Goal: Task Accomplishment & Management: Manage account settings

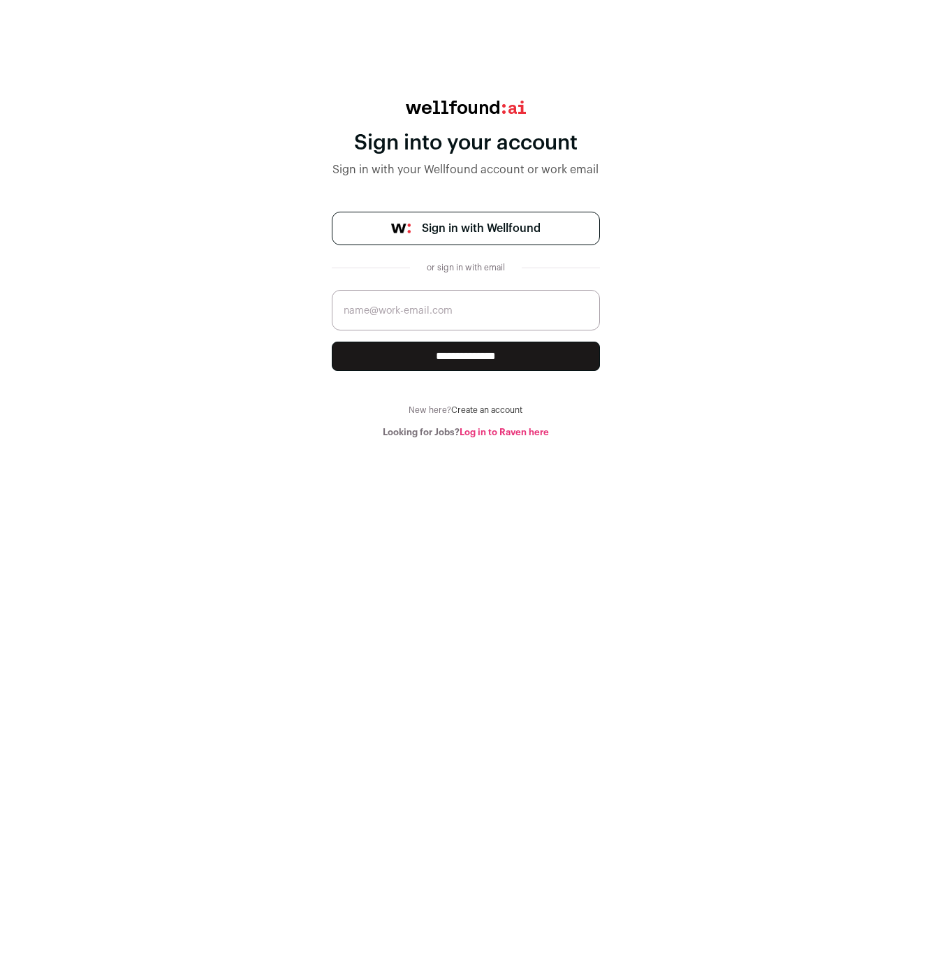
click at [462, 229] on span "Sign in with Wellfound" at bounding box center [481, 228] width 119 height 17
type input "[EMAIL_ADDRESS][DOMAIN_NAME]"
click at [465, 356] on input "**********" at bounding box center [466, 356] width 268 height 29
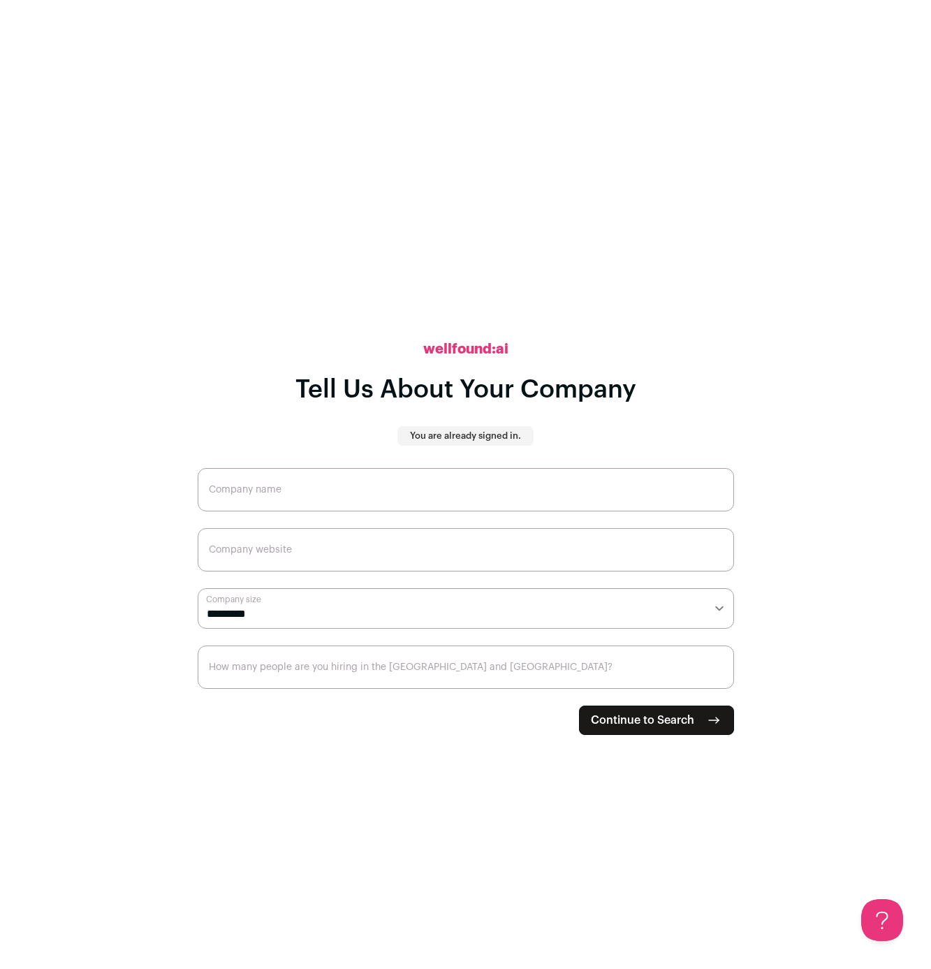
click at [344, 498] on input "Company name" at bounding box center [466, 489] width 537 height 43
type input "Bowm Technologies, Inc"
select select "*"
click at [261, 668] on input "How many people are you hiring in the [GEOGRAPHIC_DATA] and [GEOGRAPHIC_DATA]?" at bounding box center [466, 666] width 537 height 43
type input "0"
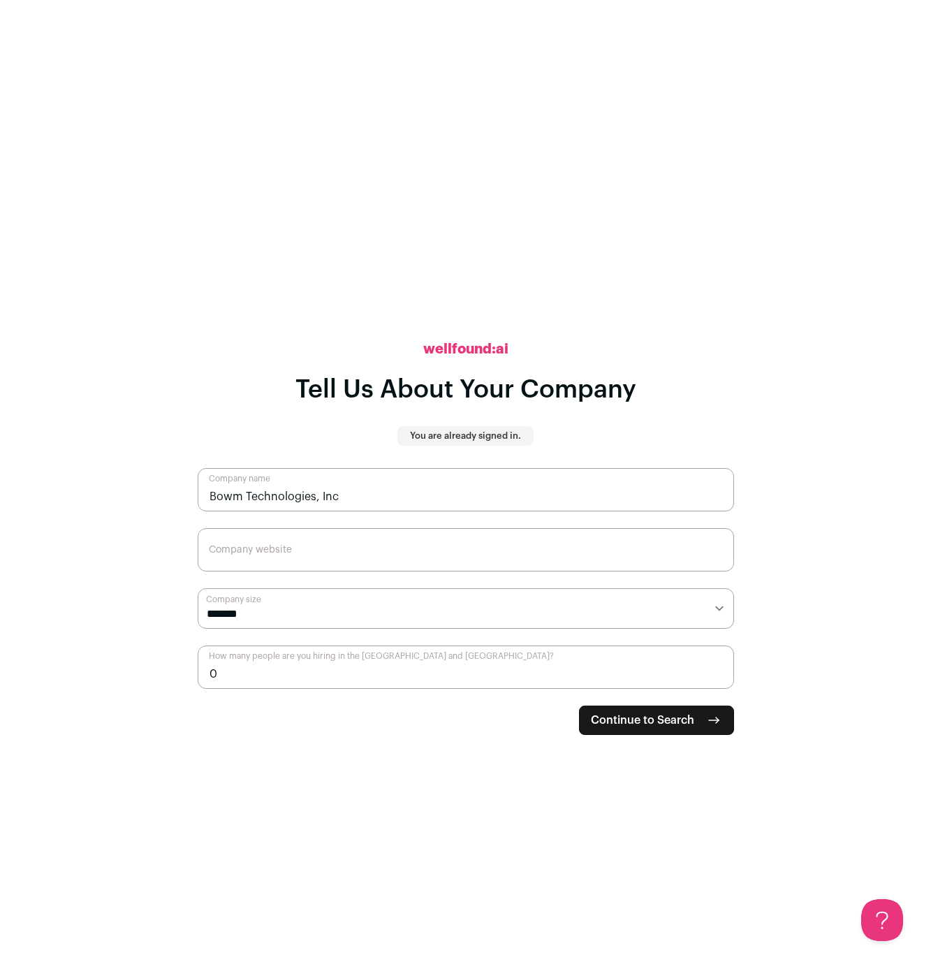
click at [690, 720] on span "Continue to Search" at bounding box center [642, 720] width 103 height 17
type input "[DOMAIN_NAME]"
click at [673, 722] on span "Continue to Search" at bounding box center [642, 720] width 103 height 17
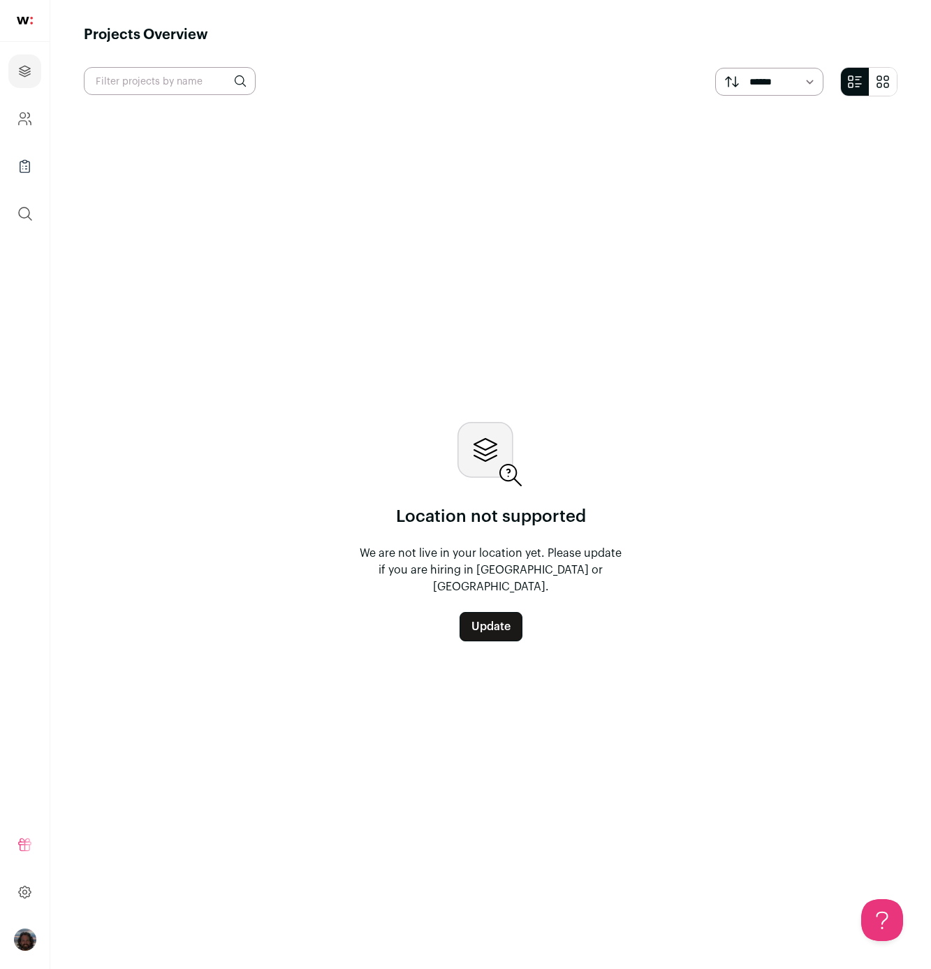
click at [490, 616] on link "Update" at bounding box center [491, 626] width 63 height 29
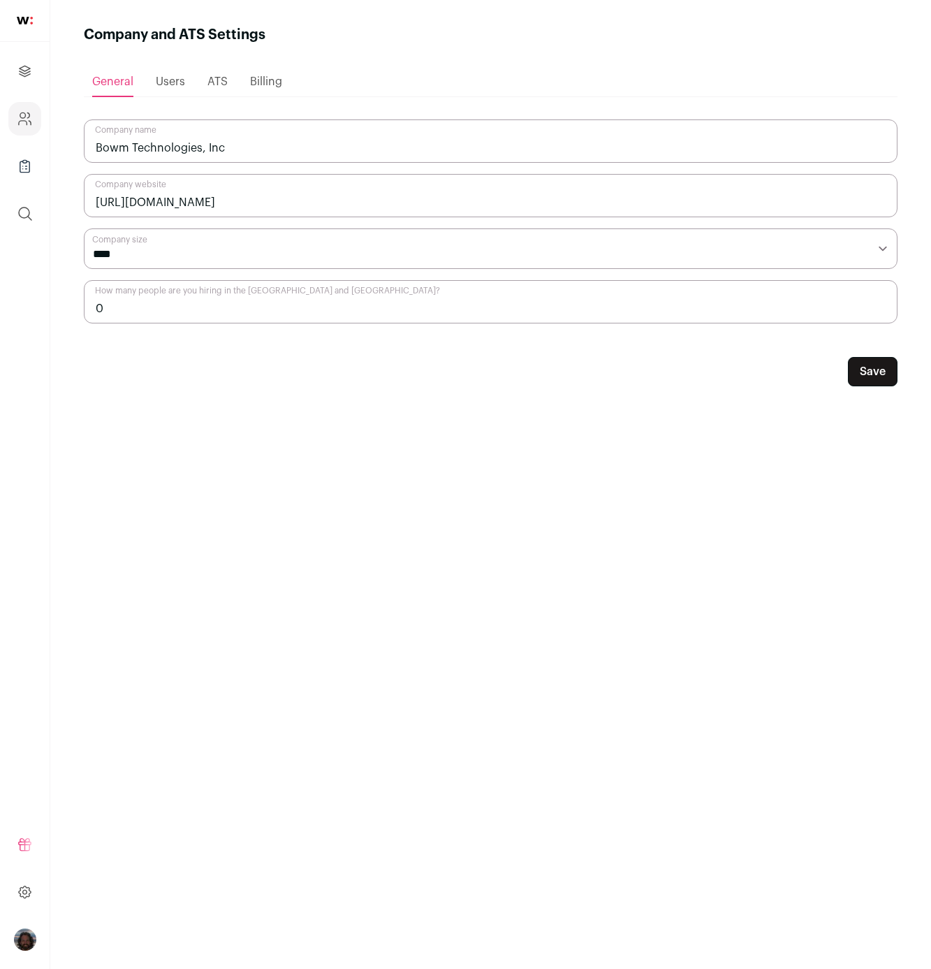
click at [167, 80] on span "Users" at bounding box center [170, 81] width 29 height 11
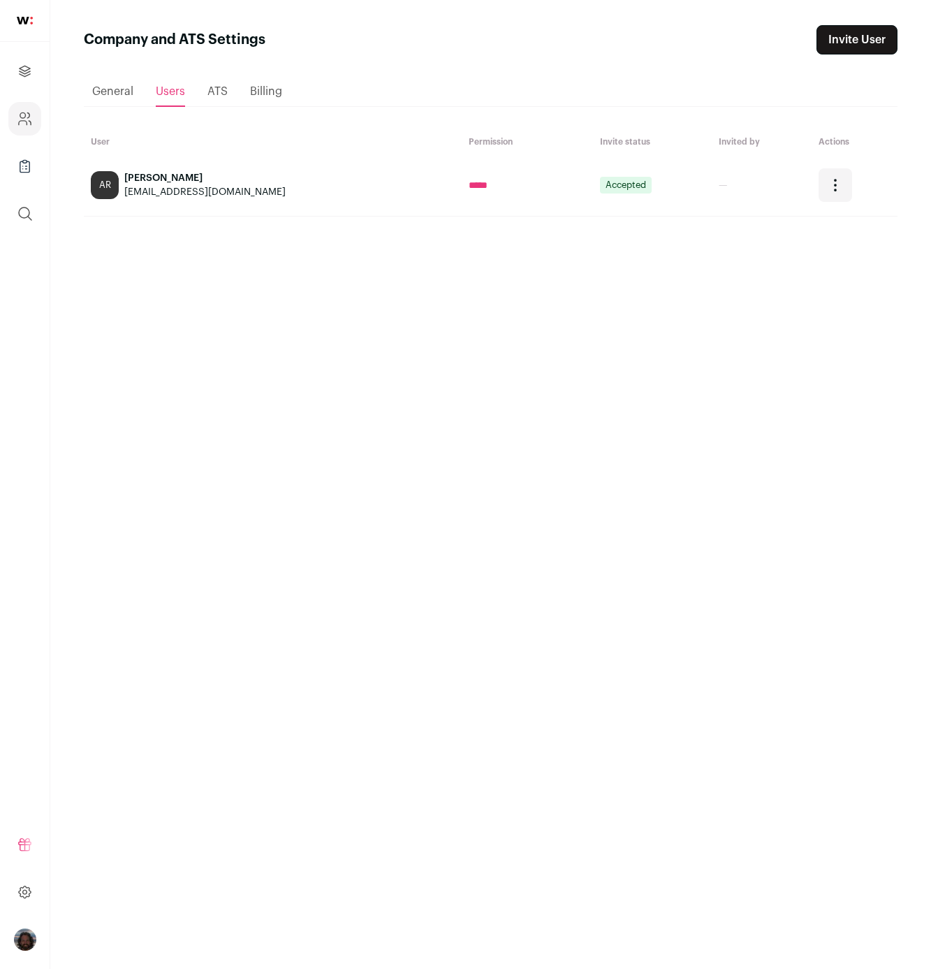
click at [212, 94] on span "ATS" at bounding box center [217, 91] width 20 height 11
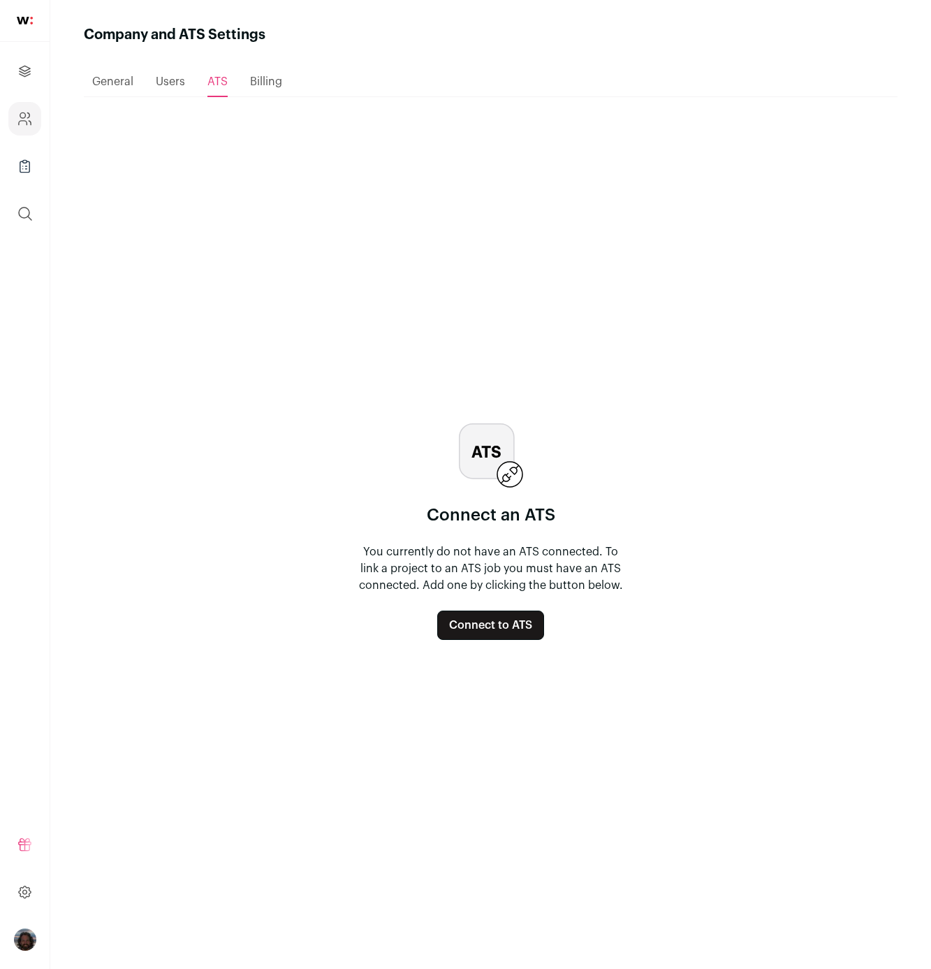
click at [270, 81] on span "Billing" at bounding box center [266, 81] width 32 height 11
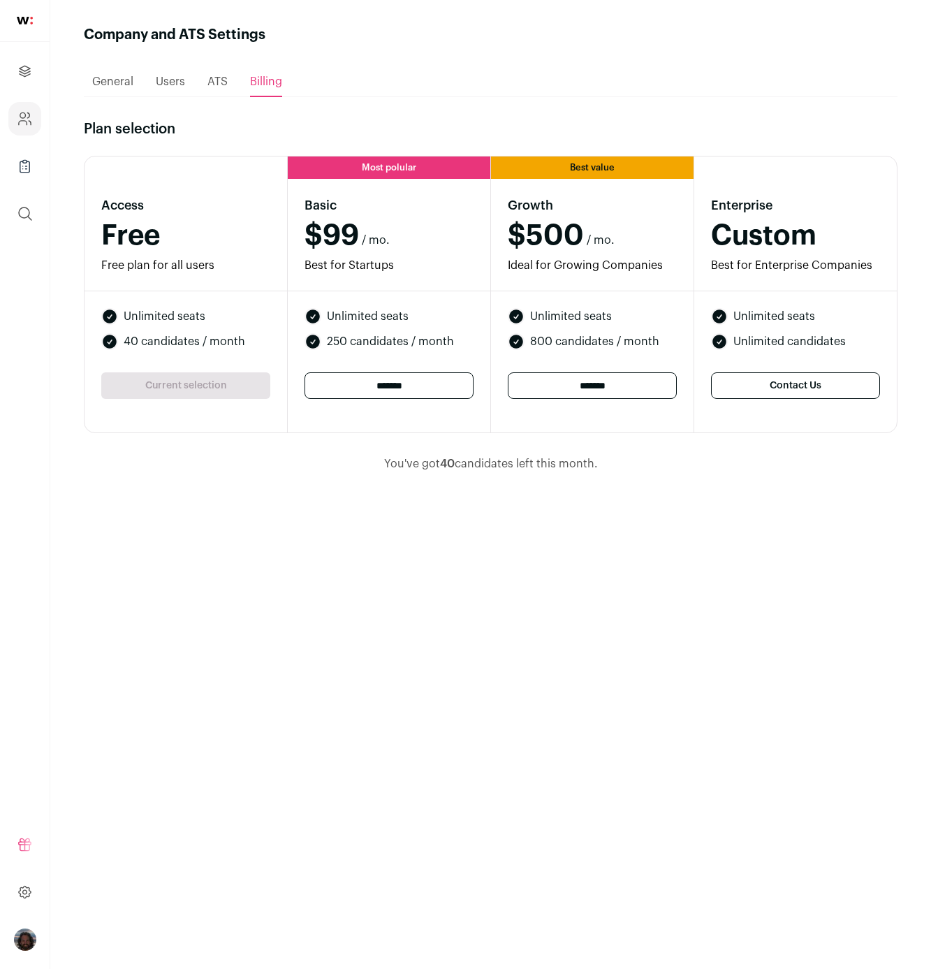
click at [111, 80] on span "General" at bounding box center [112, 81] width 41 height 11
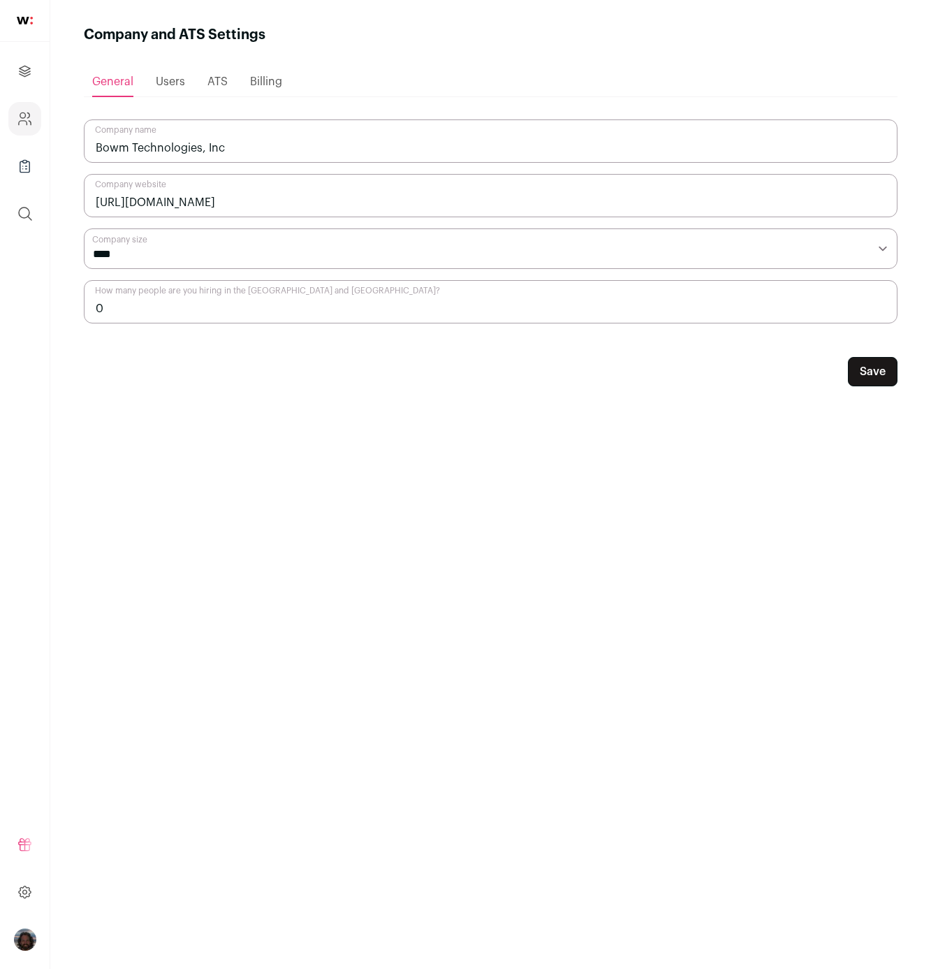
click at [23, 19] on img at bounding box center [25, 21] width 16 height 8
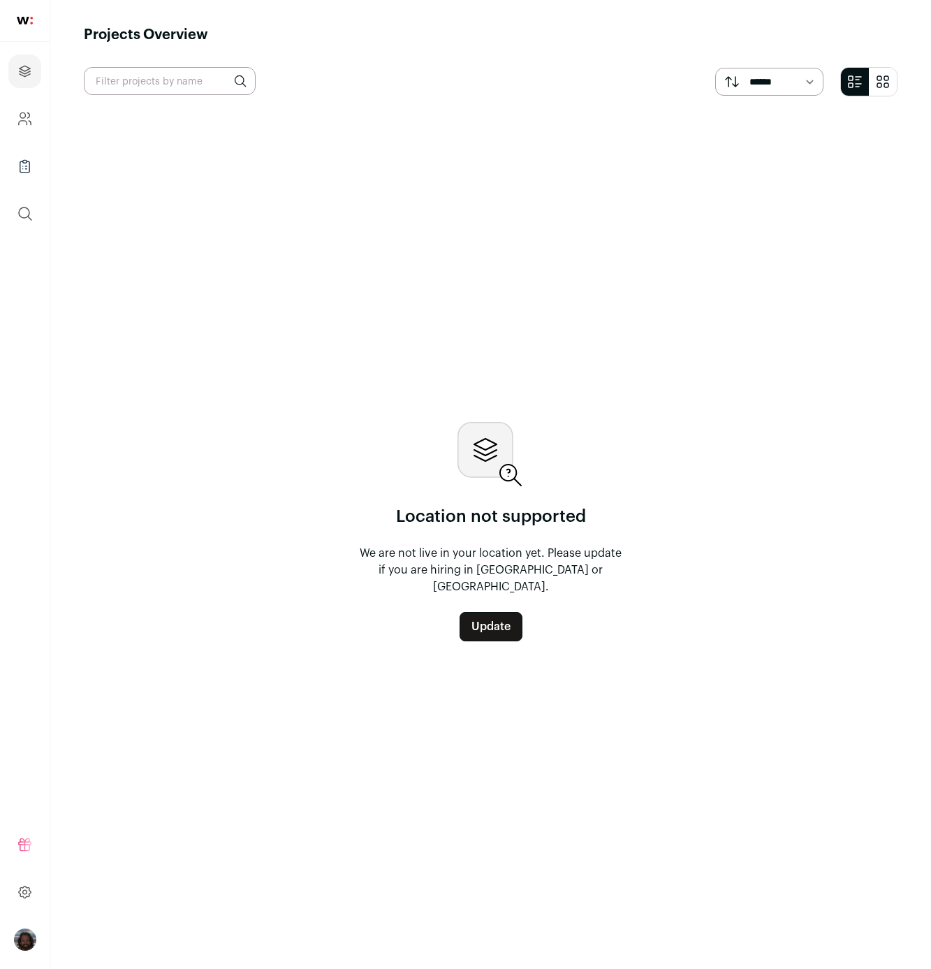
click at [495, 618] on link "Update" at bounding box center [491, 626] width 63 height 29
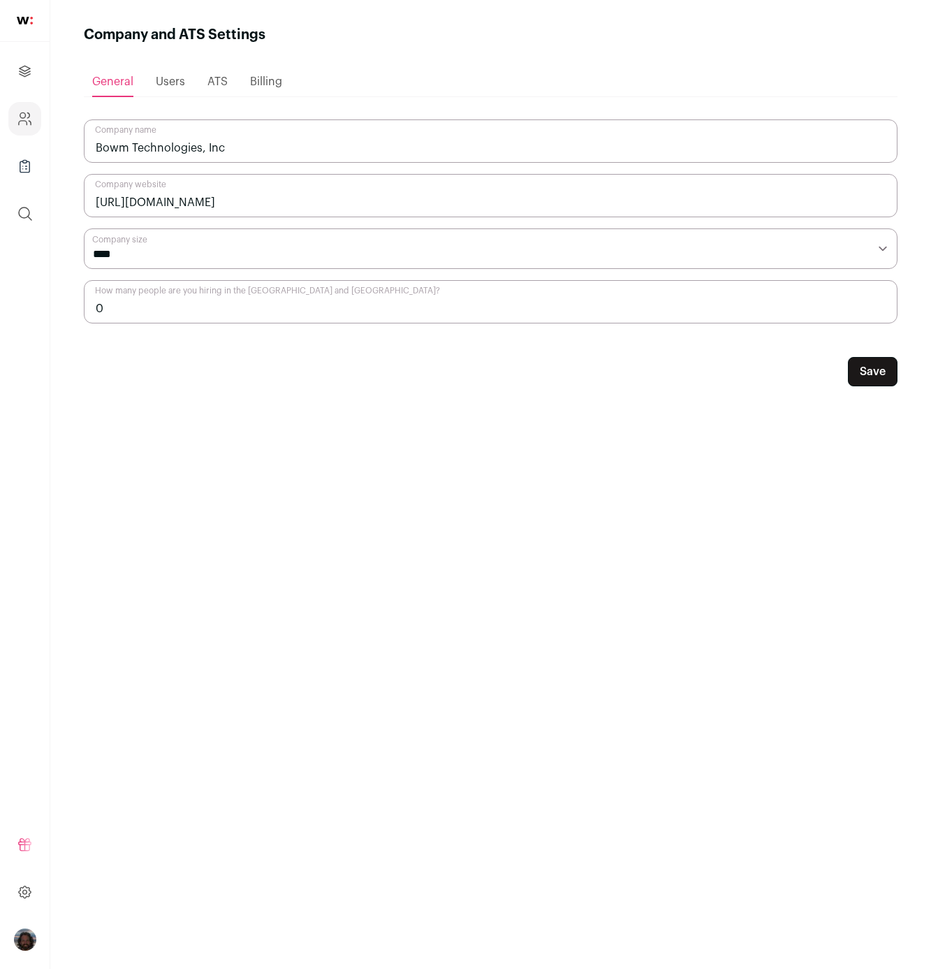
drag, startPoint x: 179, startPoint y: 305, endPoint x: 66, endPoint y: 309, distance: 113.2
click at [66, 309] on main "Company and ATS Settings Loading... General Users ATS Billing Bowm Technologies…" at bounding box center [490, 484] width 881 height 969
type input "1"
click at [862, 373] on button "Save" at bounding box center [873, 371] width 50 height 29
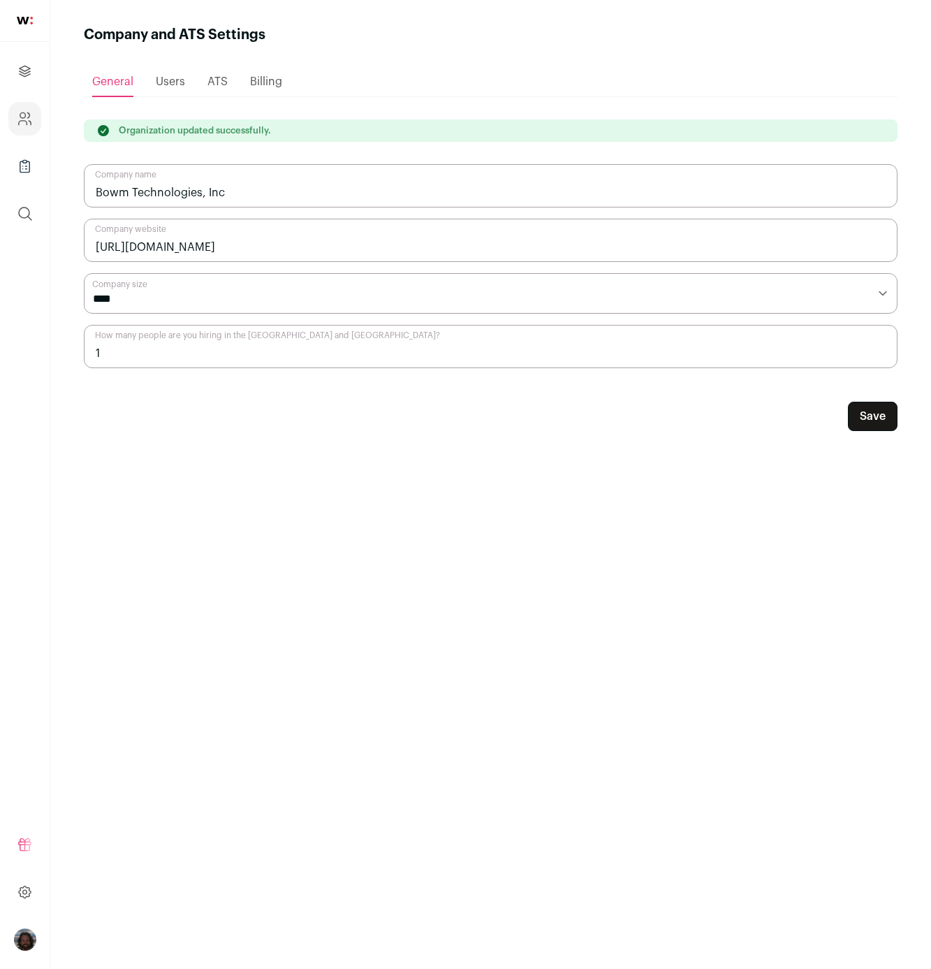
click at [739, 446] on div "Loading... General Users ATS Billing Organization updated successfully. Bowm Te…" at bounding box center [491, 494] width 814 height 899
click at [268, 81] on span "Billing" at bounding box center [266, 81] width 32 height 11
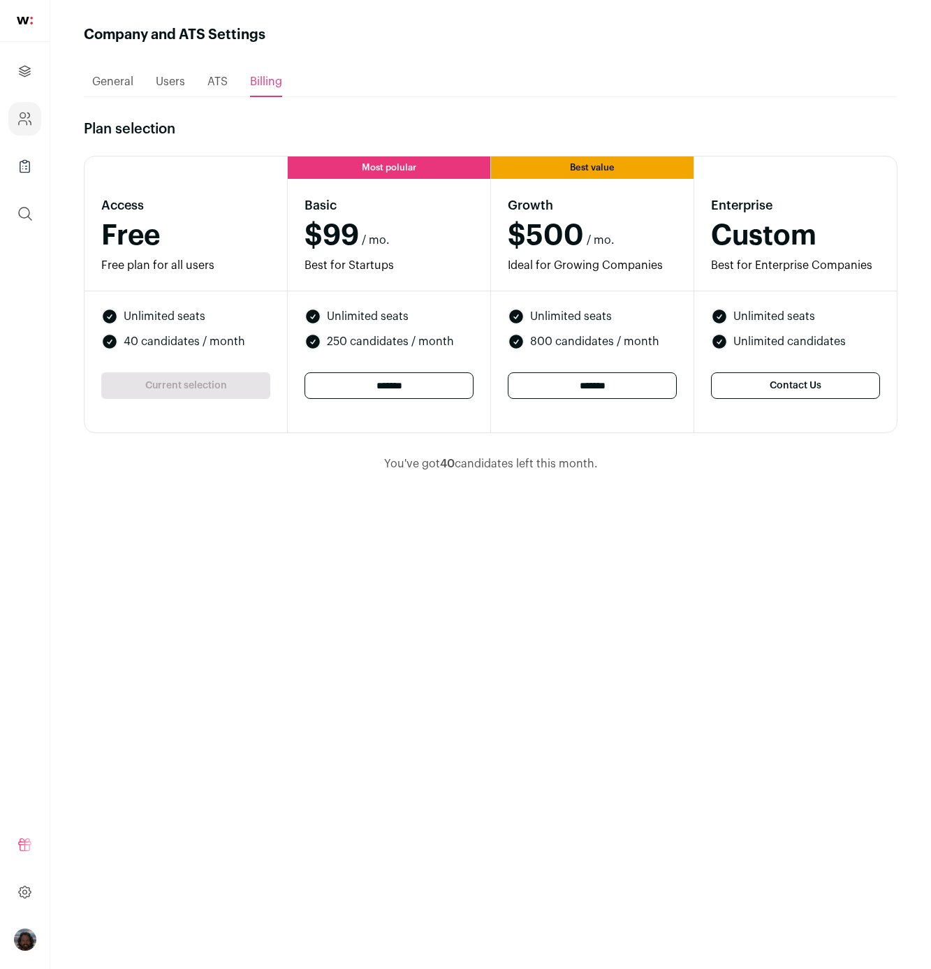
click at [173, 81] on span "Users" at bounding box center [170, 81] width 29 height 11
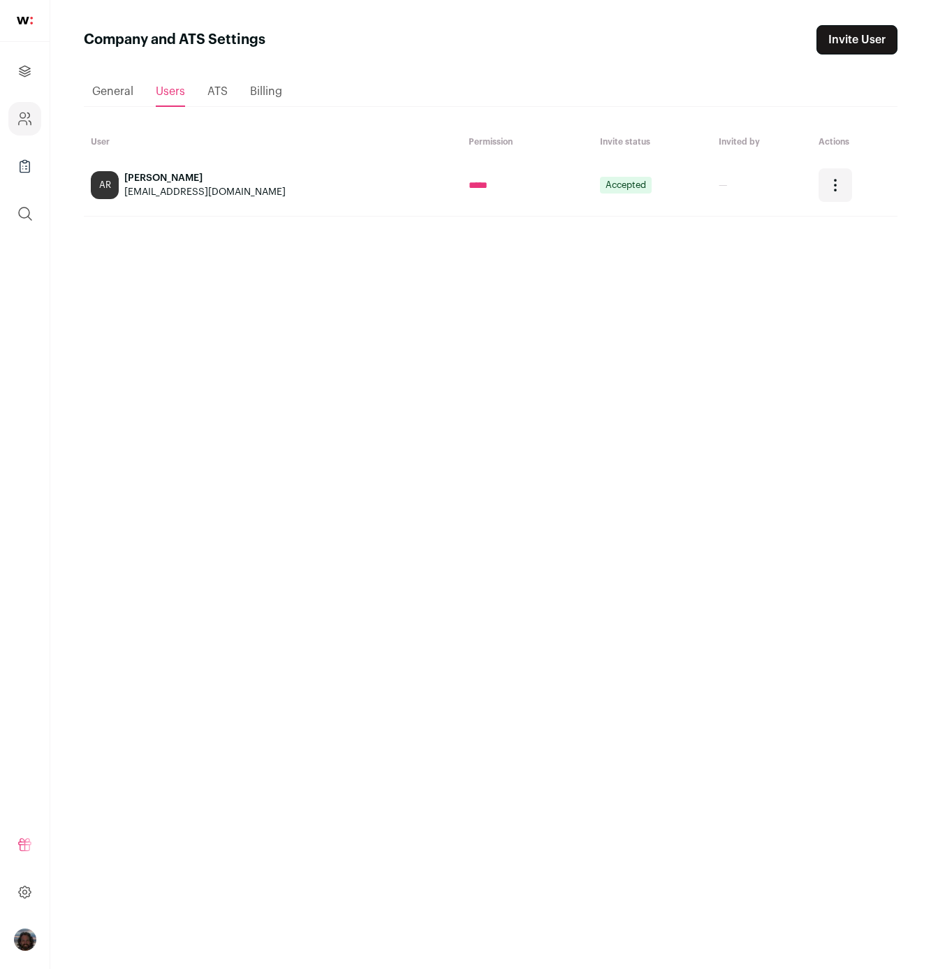
click at [276, 97] on div "Billing" at bounding box center [266, 92] width 32 height 28
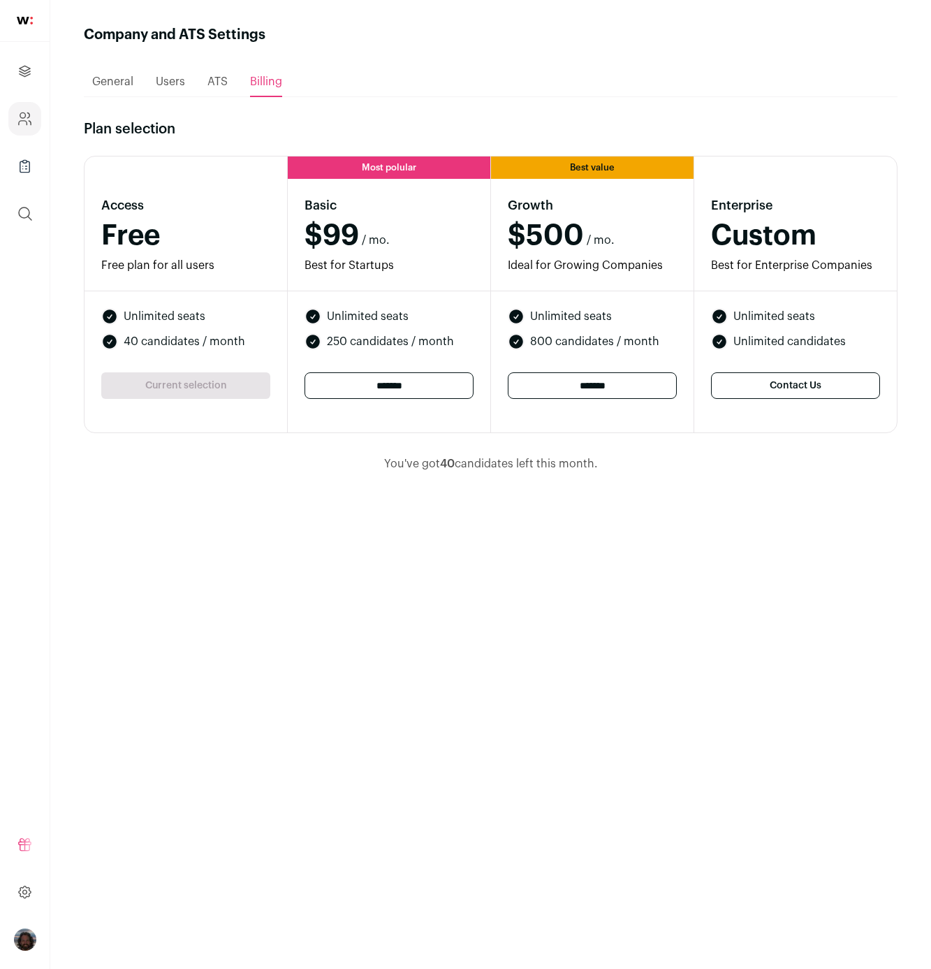
click at [110, 83] on span "General" at bounding box center [112, 81] width 41 height 11
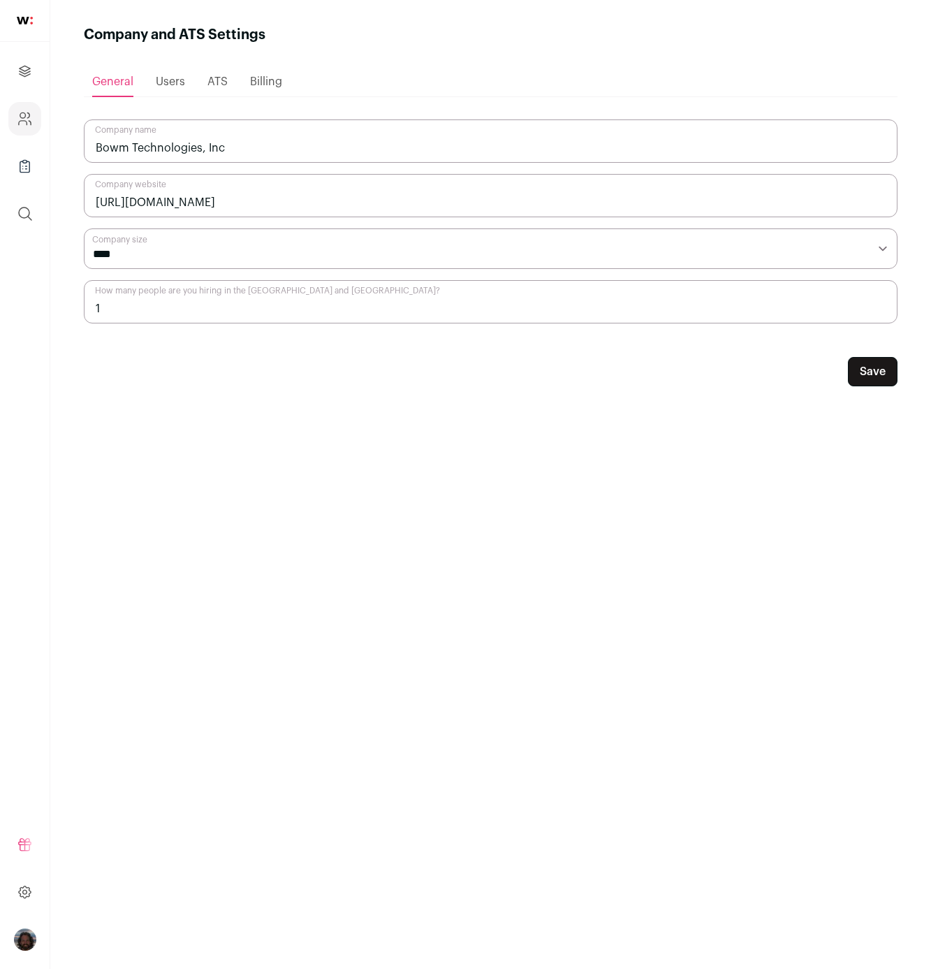
click at [15, 16] on link at bounding box center [25, 21] width 50 height 42
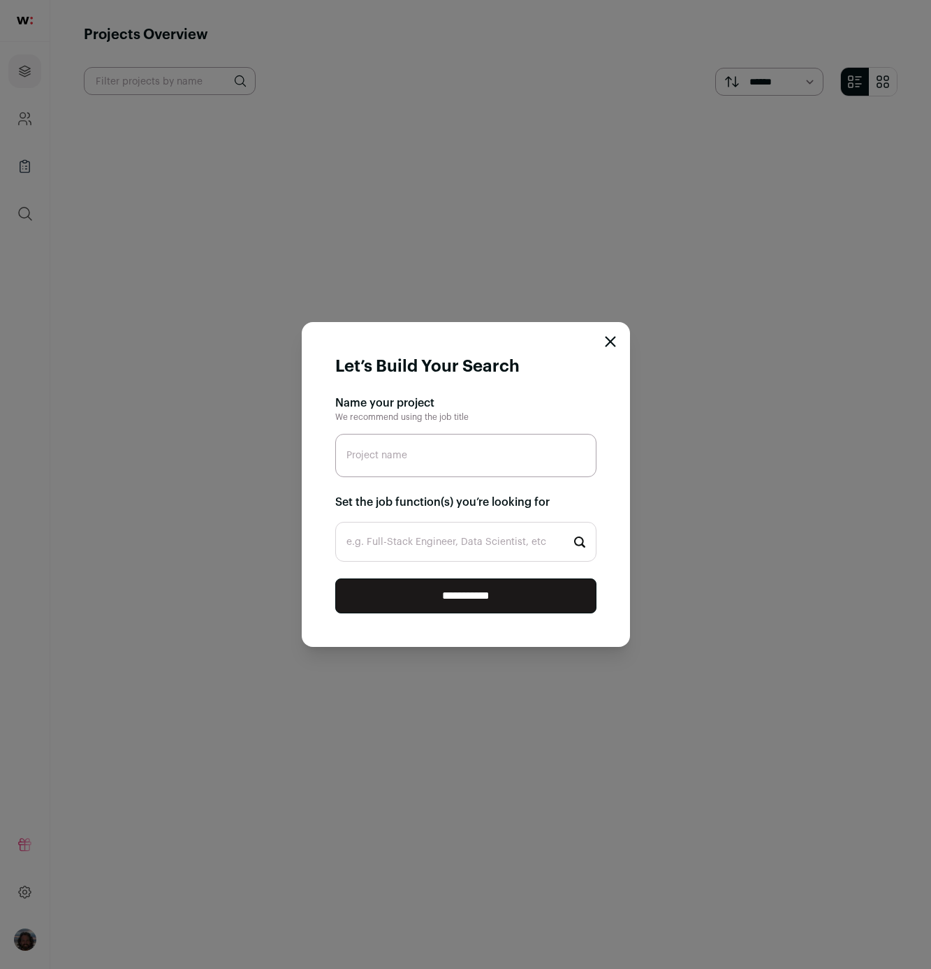
click at [134, 265] on div "**********" at bounding box center [465, 484] width 931 height 969
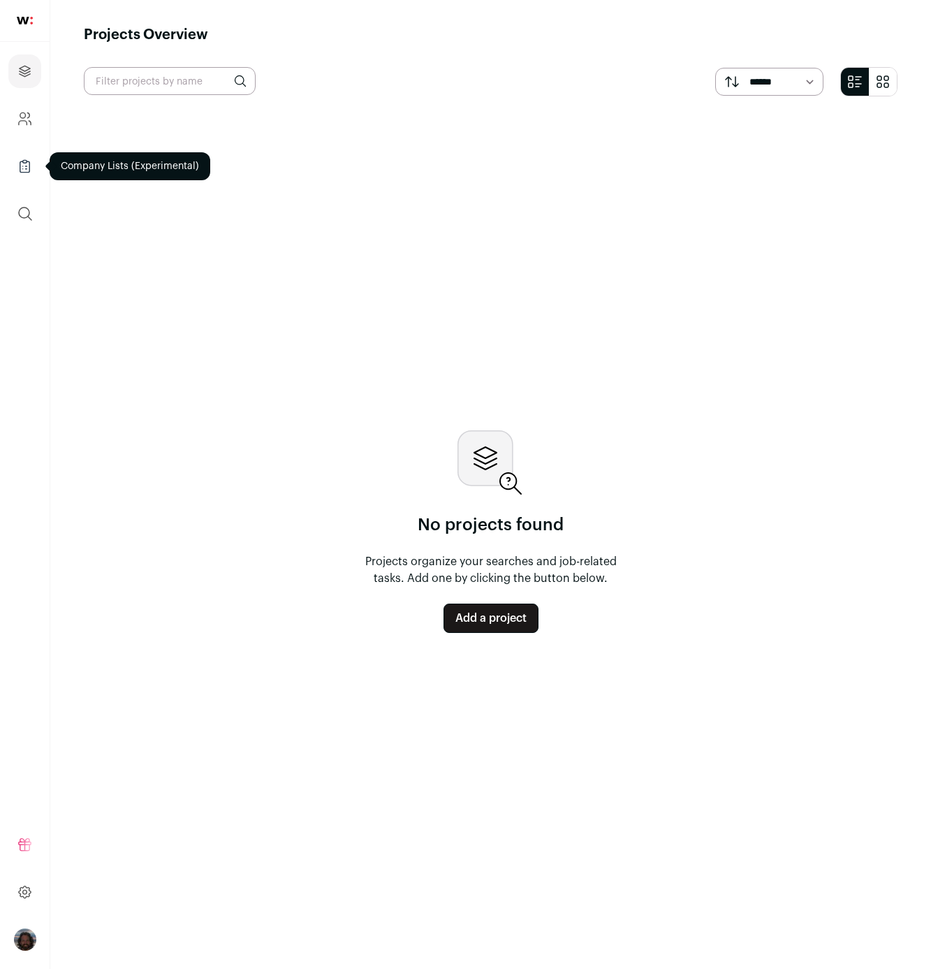
click at [23, 171] on icon "Company Lists" at bounding box center [25, 166] width 16 height 17
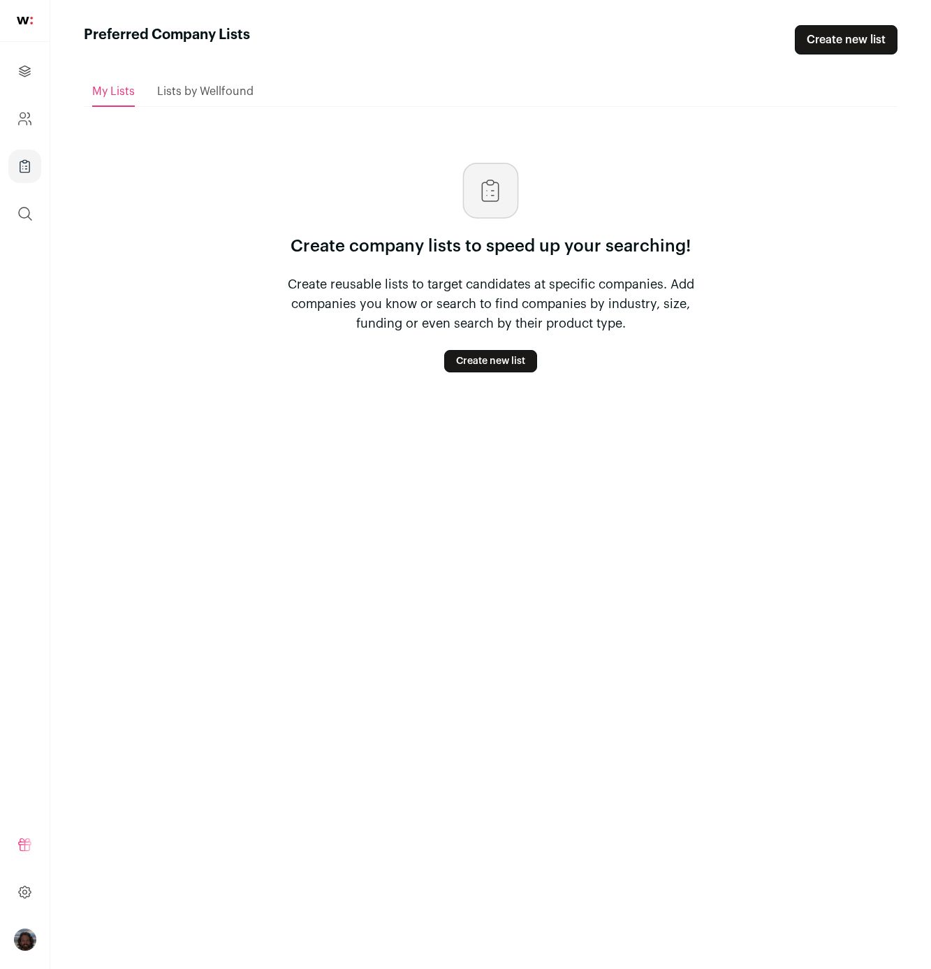
click at [490, 362] on link "Create new list" at bounding box center [490, 361] width 93 height 22
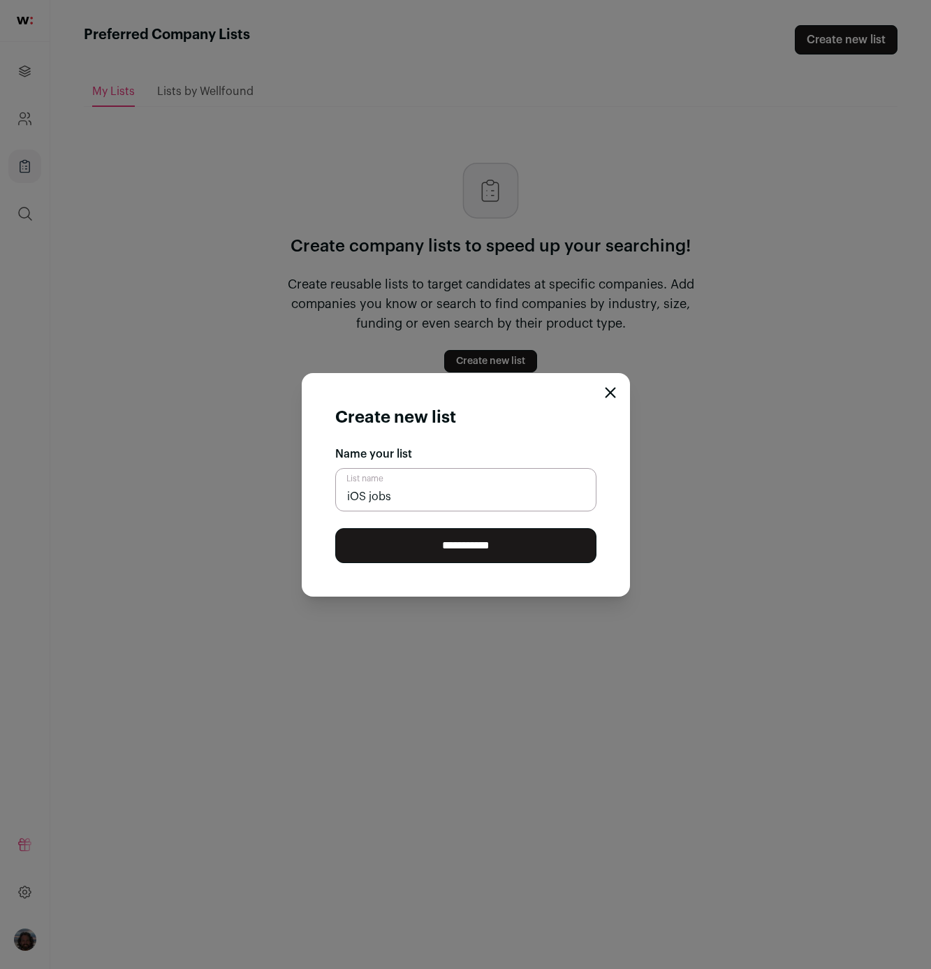
type input "iOS jobs"
click at [469, 553] on input "**********" at bounding box center [465, 545] width 261 height 35
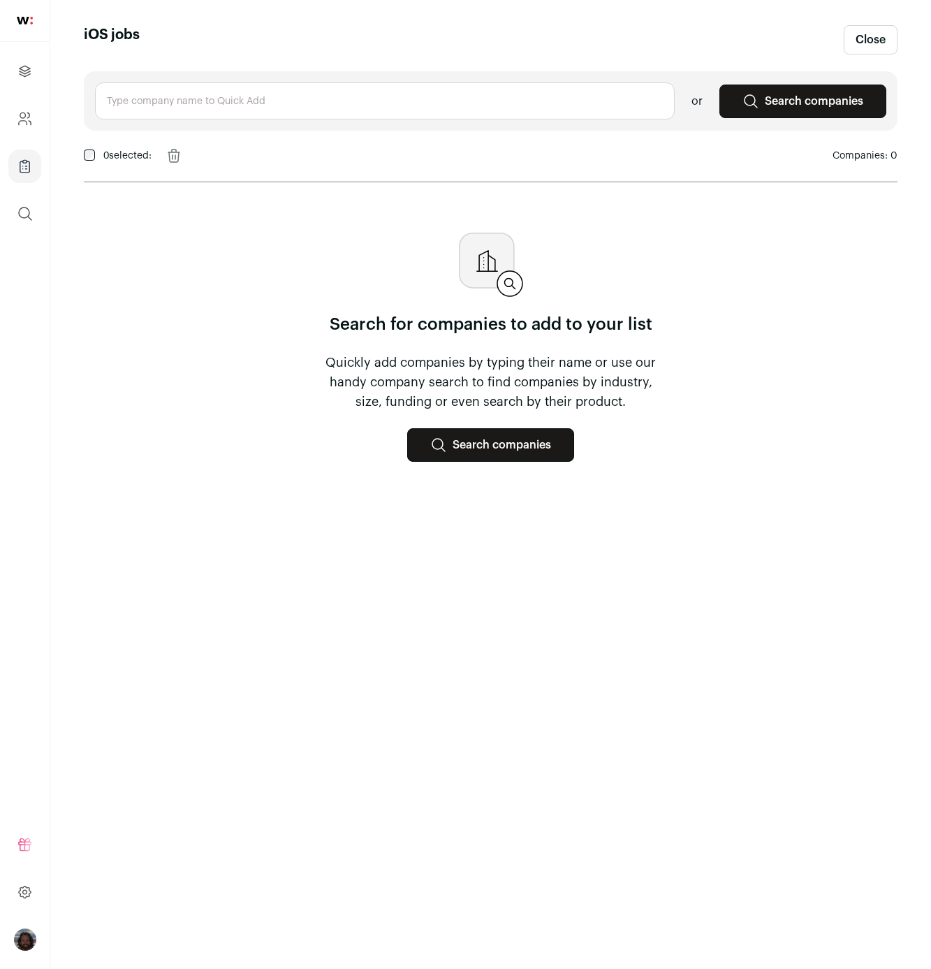
click at [152, 102] on input "text" at bounding box center [385, 100] width 580 height 37
type input "iOS engineer"
click at [793, 103] on link "Search companies" at bounding box center [803, 102] width 167 height 34
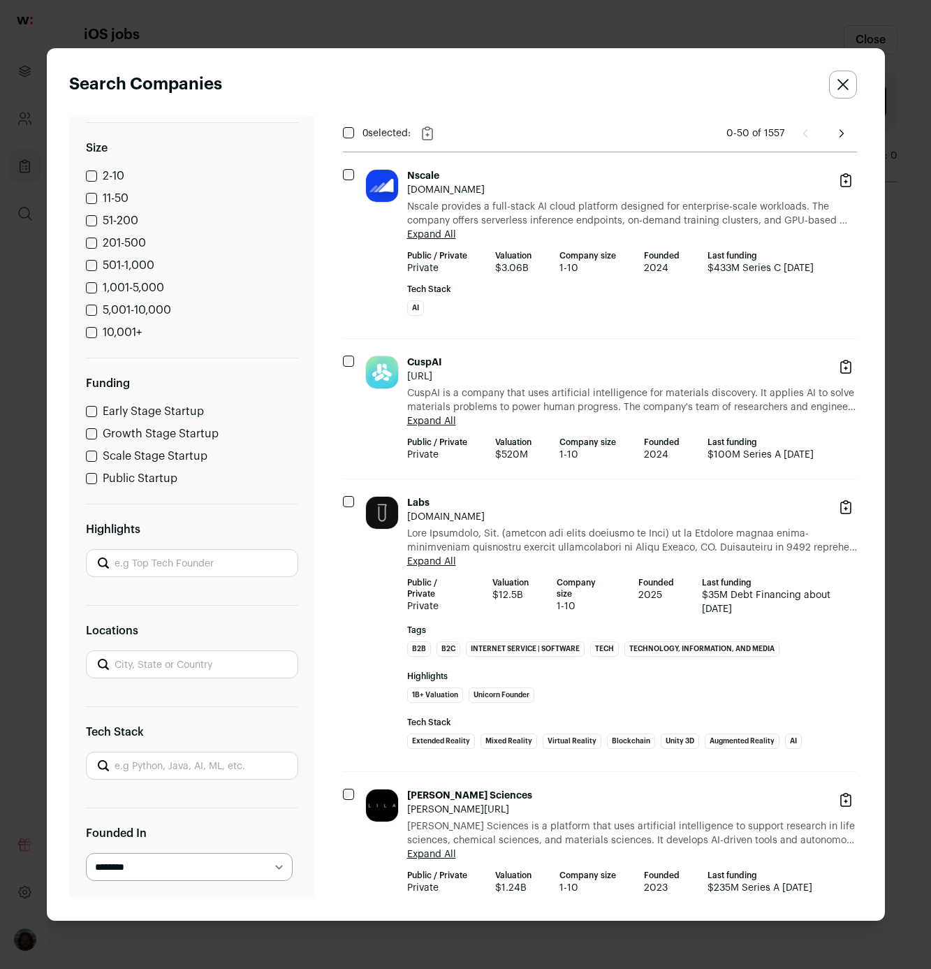
scroll to position [195, 0]
click at [160, 566] on input "Highlights" at bounding box center [192, 563] width 212 height 28
click at [238, 505] on div "Clear all Industry What does this company work on? Size 2-10 11-50 51-200 201-5…" at bounding box center [192, 506] width 246 height 782
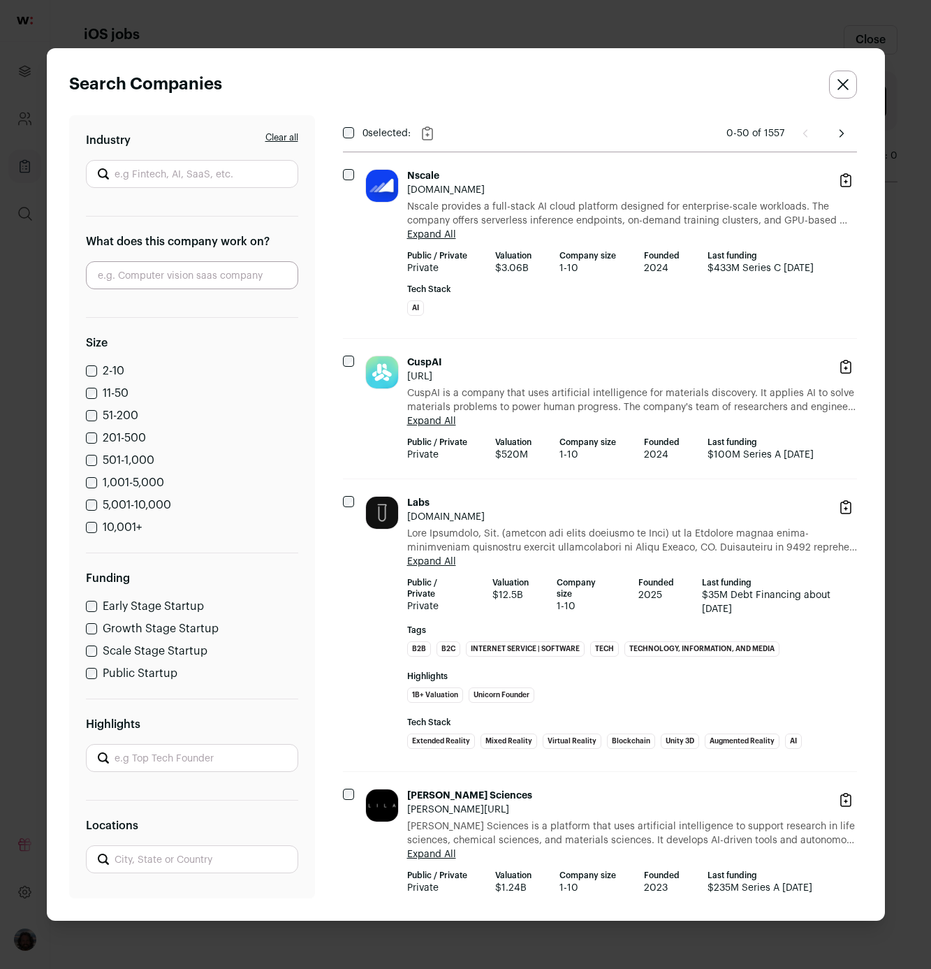
scroll to position [0, 0]
click at [839, 86] on icon "Close search companies" at bounding box center [843, 84] width 11 height 11
